Goal: Transaction & Acquisition: Download file/media

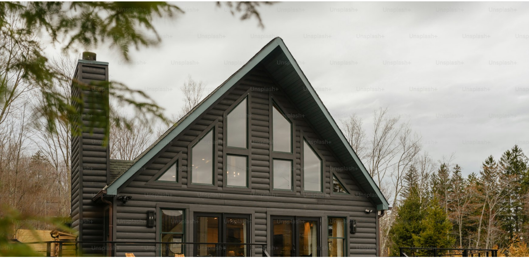
scroll to position [46, 0]
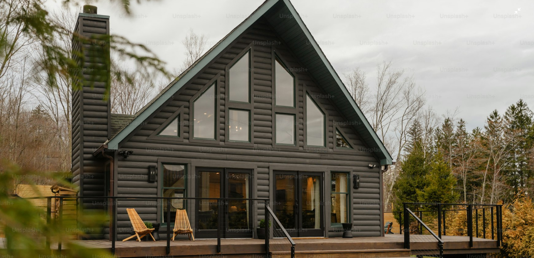
drag, startPoint x: 0, startPoint y: 0, endPoint x: 272, endPoint y: 94, distance: 288.1
drag, startPoint x: 272, startPoint y: 94, endPoint x: 243, endPoint y: 62, distance: 43.8
click at [243, 62] on img "Zoom out on this image" at bounding box center [267, 132] width 535 height 356
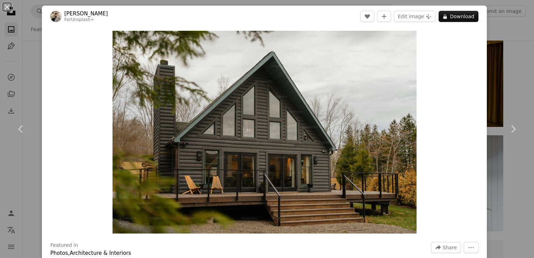
click at [488, 31] on div "An X shape Chevron left Chevron right [PERSON_NAME] For Unsplash+ A heart A plu…" at bounding box center [267, 129] width 534 height 258
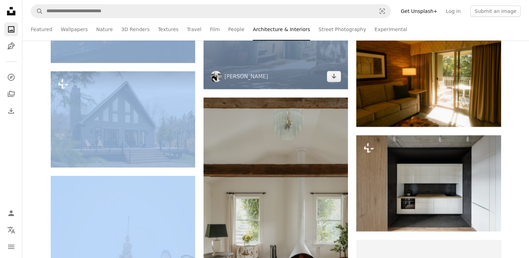
drag, startPoint x: 488, startPoint y: 31, endPoint x: 331, endPoint y: 59, distance: 160.1
click at [331, 59] on div "A magnifying glass Visual search Get Unsplash+ Log in Submit an image Featured …" at bounding box center [275, 75] width 506 height 5235
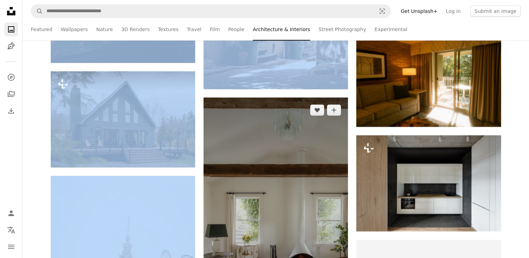
click at [241, 106] on img at bounding box center [275, 206] width 144 height 217
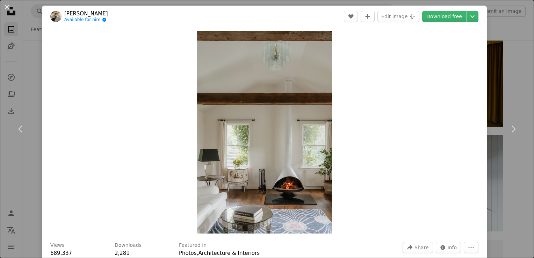
click at [508, 91] on div "An X shape Chevron left Chevron right [PERSON_NAME] Available for hire A checkm…" at bounding box center [267, 129] width 534 height 258
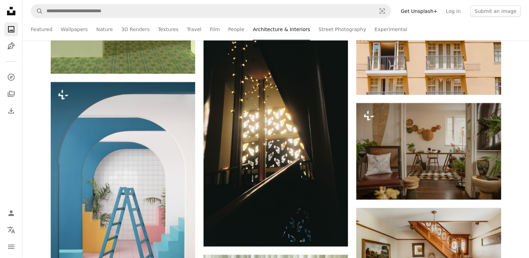
scroll to position [4567, 0]
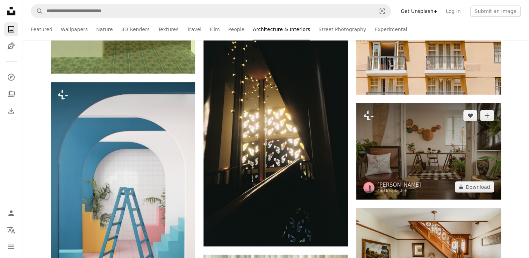
click at [414, 144] on img at bounding box center [428, 151] width 144 height 96
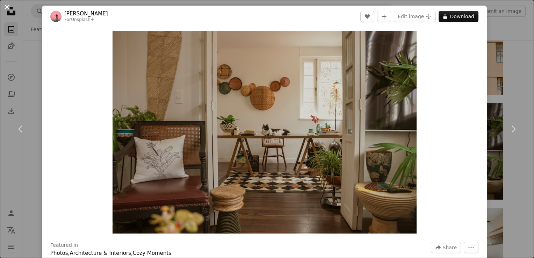
click at [7, 7] on button "An X shape" at bounding box center [7, 7] width 8 height 8
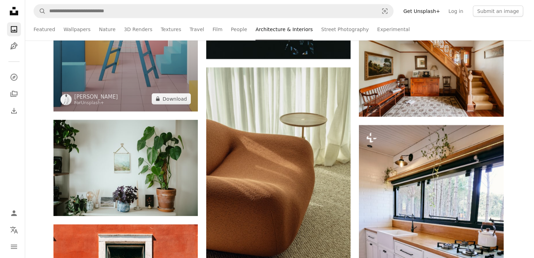
scroll to position [4758, 0]
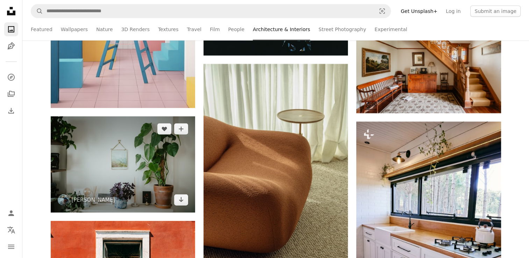
click at [122, 154] on img at bounding box center [123, 164] width 144 height 96
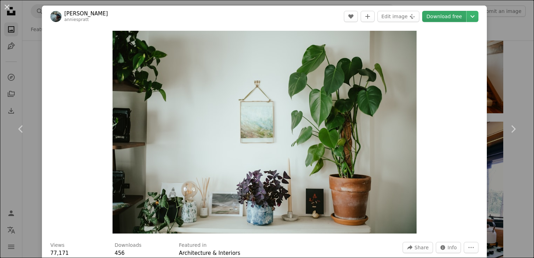
click at [437, 16] on link "Download free" at bounding box center [444, 16] width 44 height 11
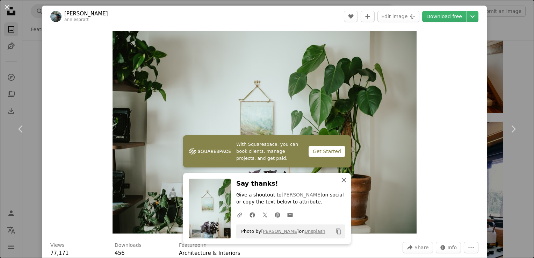
click at [340, 178] on icon "An X shape" at bounding box center [344, 180] width 8 height 8
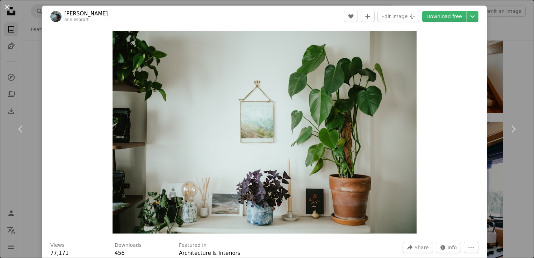
click at [340, 178] on div "With Squarespace, you can book clients, manage projects, and get paid. Get Star…" at bounding box center [267, 196] width 168 height 109
click at [8, 8] on button "An X shape" at bounding box center [7, 7] width 8 height 8
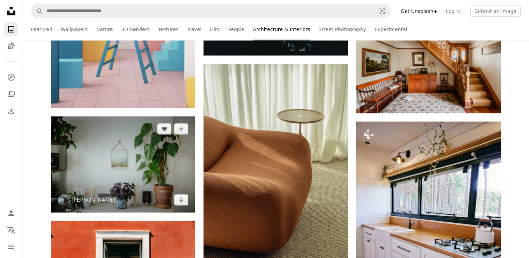
click at [162, 145] on img at bounding box center [123, 164] width 144 height 96
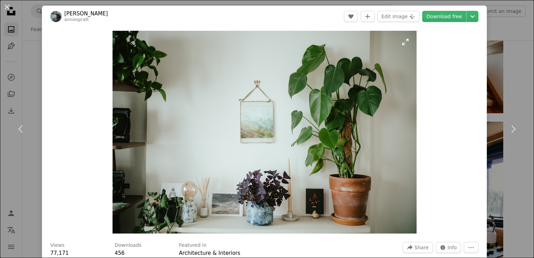
click at [162, 145] on img "Zoom in on this image" at bounding box center [265, 132] width 304 height 203
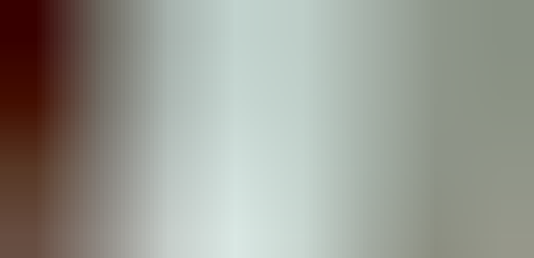
scroll to position [46, 0]
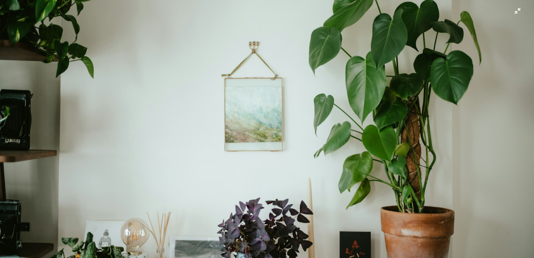
click at [347, 51] on img "Zoom out on this image" at bounding box center [267, 132] width 535 height 356
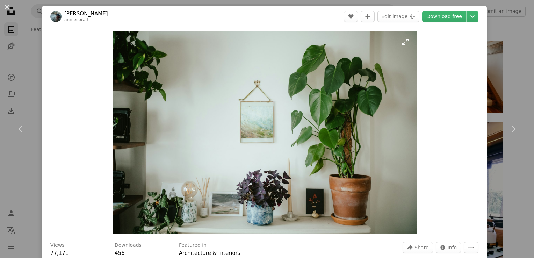
click at [347, 51] on img "Zoom in on this image" at bounding box center [265, 132] width 304 height 203
